Goal: Information Seeking & Learning: Find specific fact

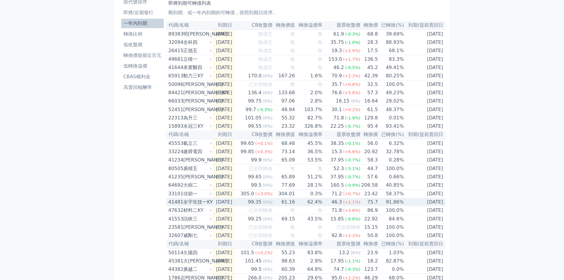
scroll to position [30, 0]
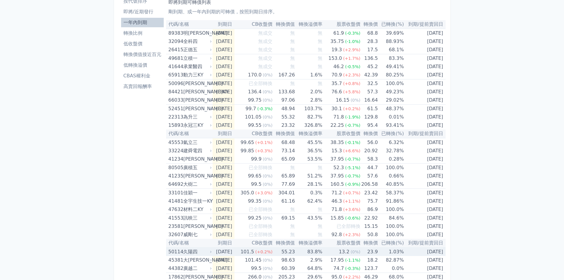
click at [195, 253] on div "久陽四" at bounding box center [196, 252] width 27 height 8
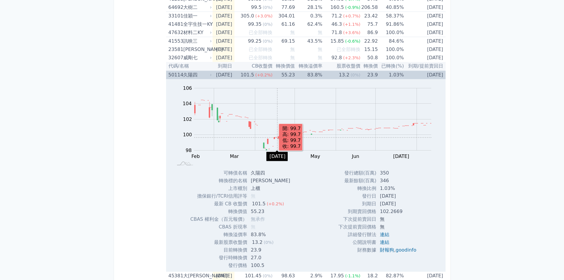
scroll to position [237, 0]
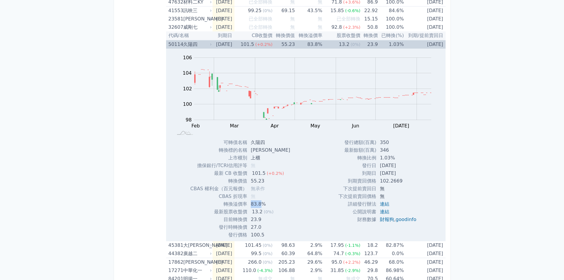
drag, startPoint x: 262, startPoint y: 204, endPoint x: 252, endPoint y: 204, distance: 11.0
click at [252, 204] on td "83.8%" at bounding box center [271, 204] width 48 height 8
drag, startPoint x: 386, startPoint y: 150, endPoint x: 379, endPoint y: 151, distance: 7.2
click at [379, 151] on td "346" at bounding box center [399, 150] width 45 height 8
drag, startPoint x: 403, startPoint y: 172, endPoint x: 378, endPoint y: 174, distance: 24.6
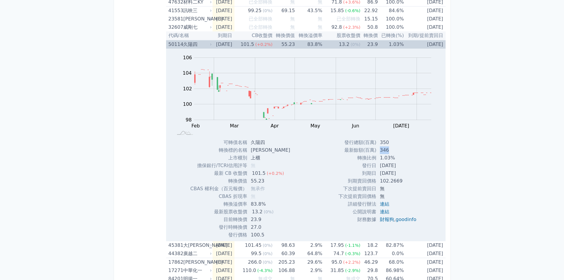
click at [378, 174] on td "[DATE]" at bounding box center [399, 173] width 45 height 8
drag, startPoint x: 261, startPoint y: 218, endPoint x: 252, endPoint y: 219, distance: 9.2
click at [252, 219] on td "23.9" at bounding box center [271, 220] width 48 height 8
click at [185, 47] on div "久陽四" at bounding box center [196, 44] width 27 height 8
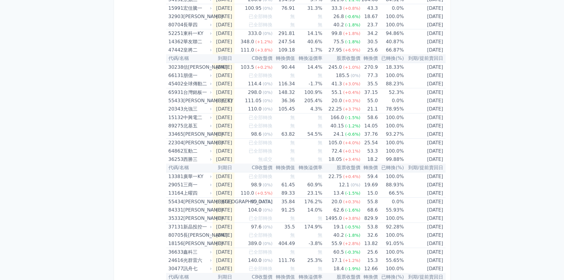
scroll to position [425, 0]
